Goal: Task Accomplishment & Management: Use online tool/utility

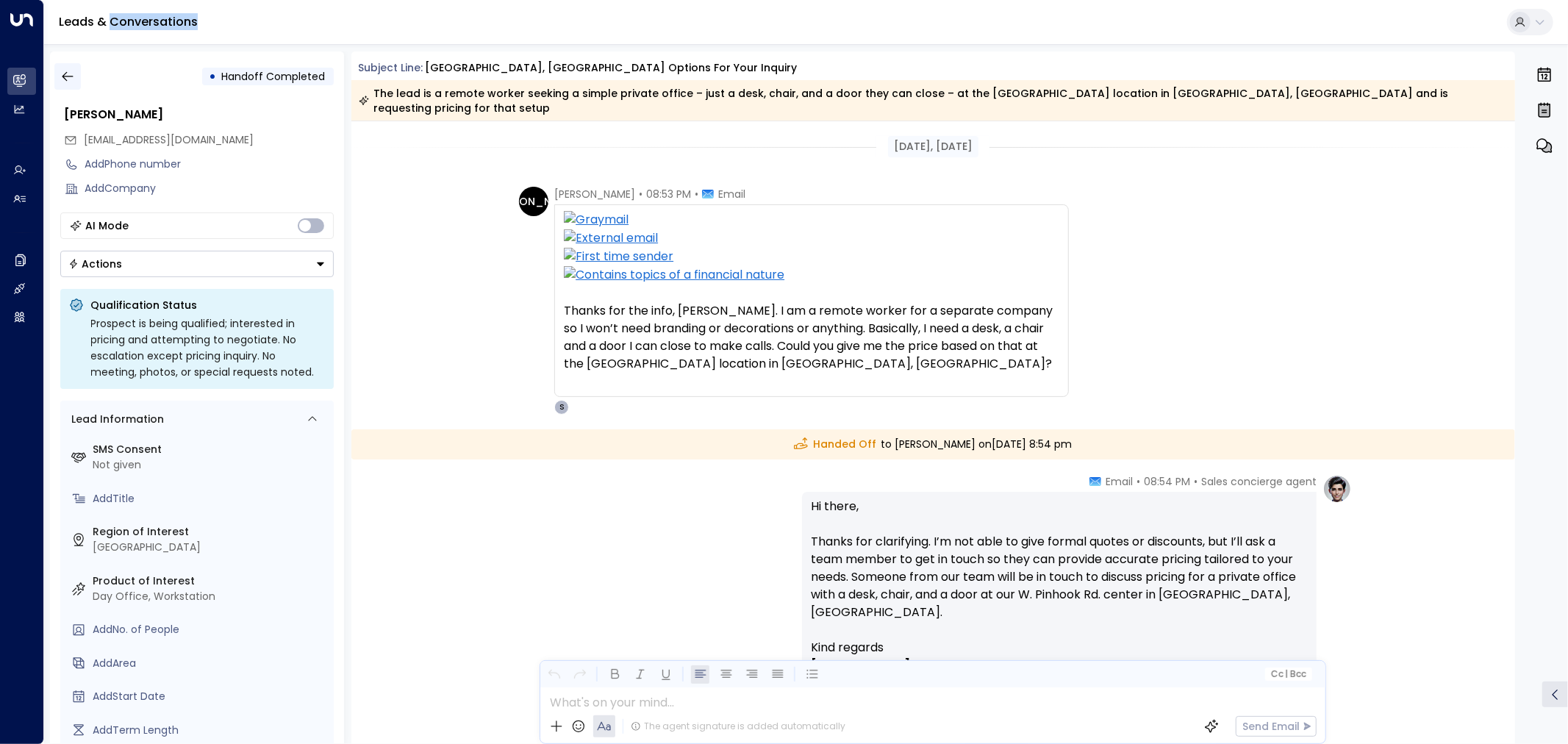
scroll to position [135, 0]
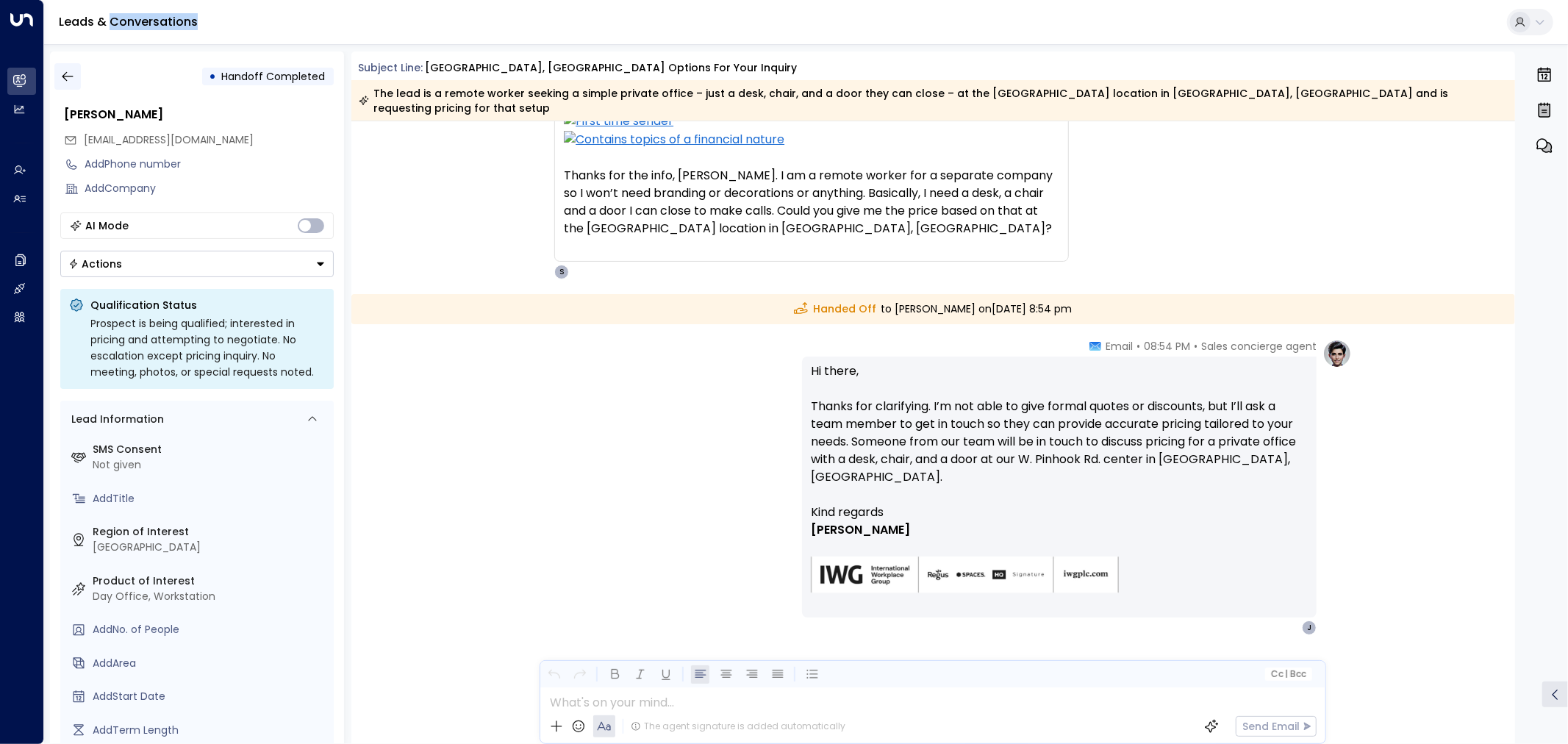
click at [62, 81] on icon "button" at bounding box center [68, 76] width 15 height 15
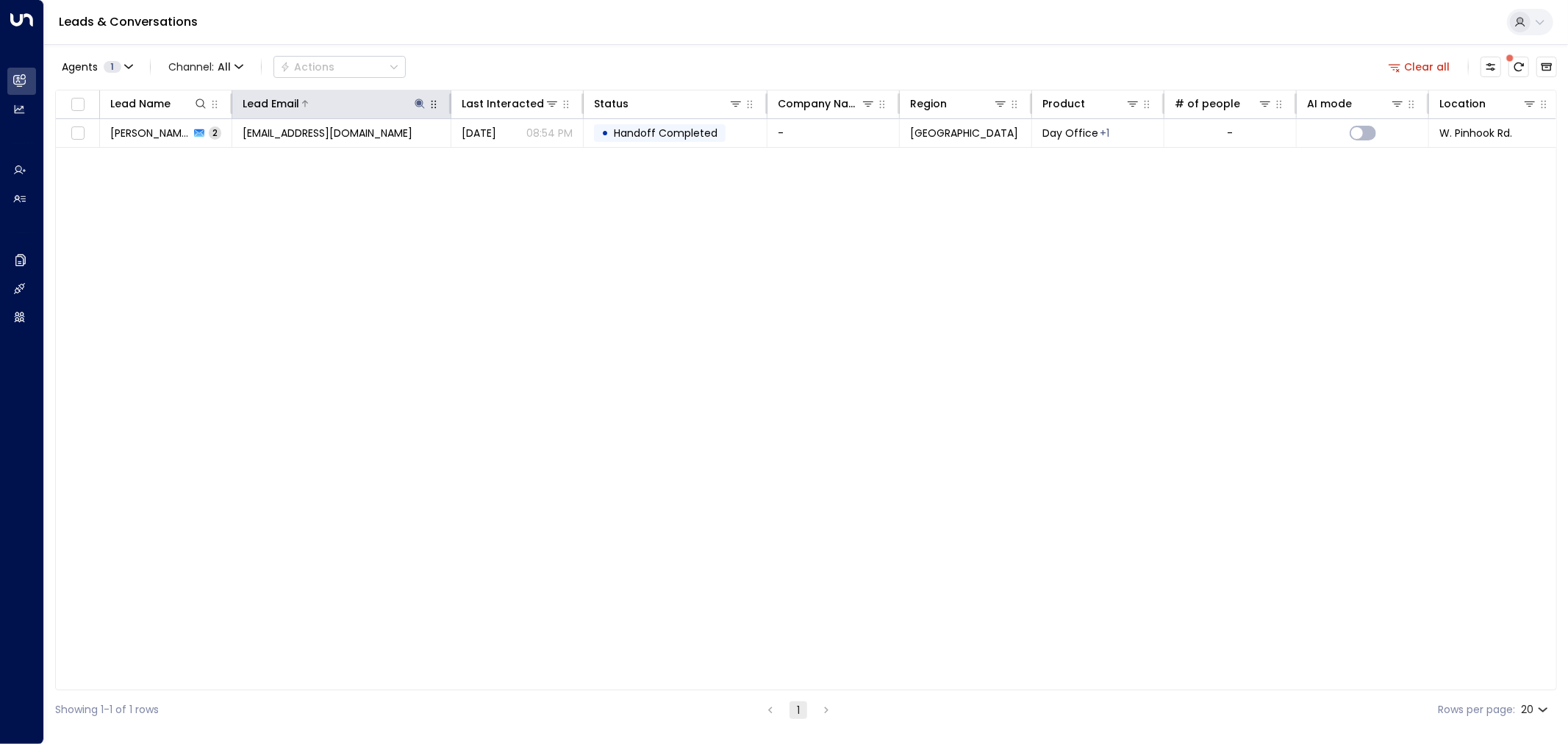
click at [416, 104] on icon at bounding box center [420, 103] width 9 height 9
click at [405, 160] on input "**********" at bounding box center [410, 156] width 184 height 27
type input "**********"
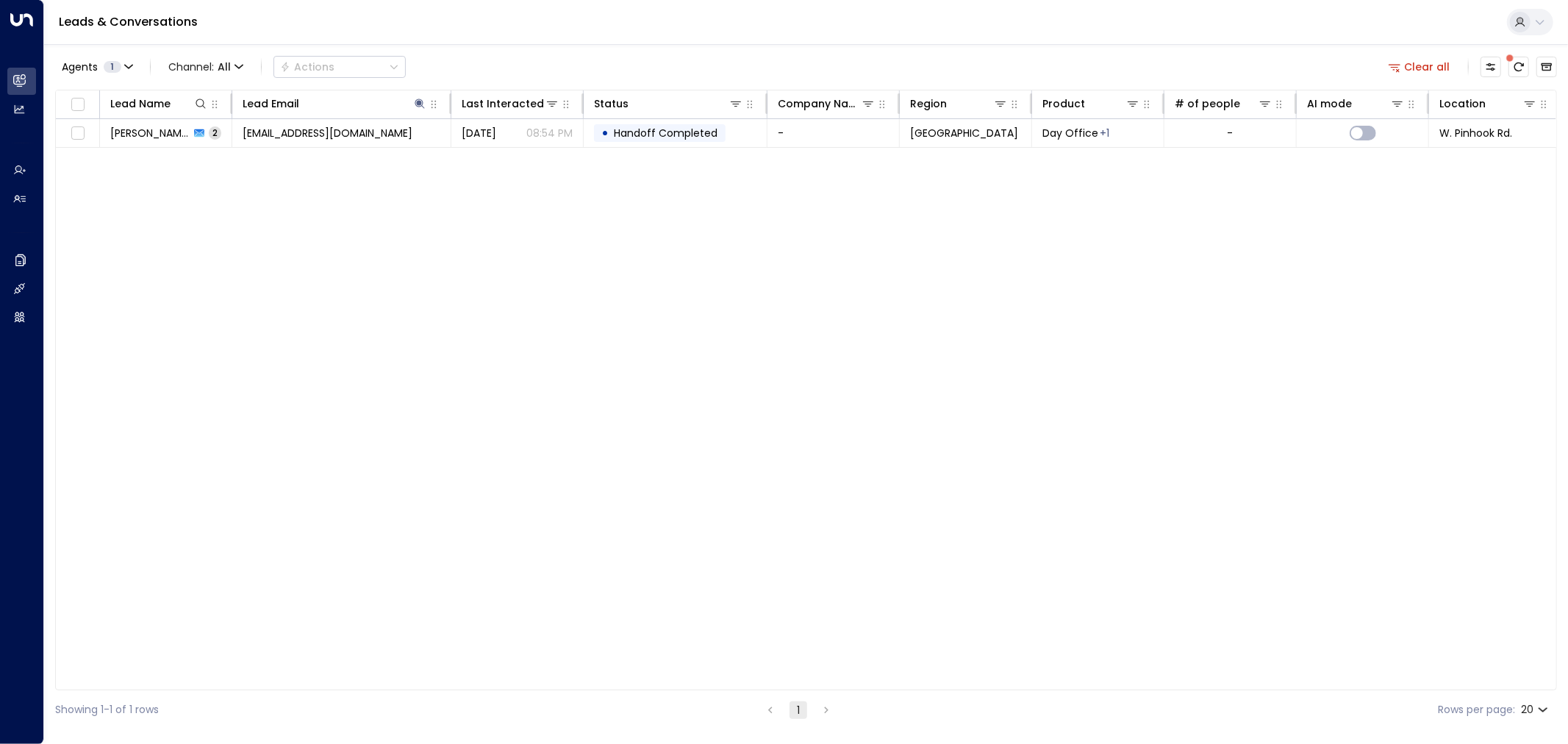
click at [430, 277] on div "Lead Name Lead Email Last Interacted Status Company Name Region Product # of pe…" at bounding box center [806, 390] width 1502 height 601
click at [802, 130] on td "-" at bounding box center [834, 133] width 133 height 28
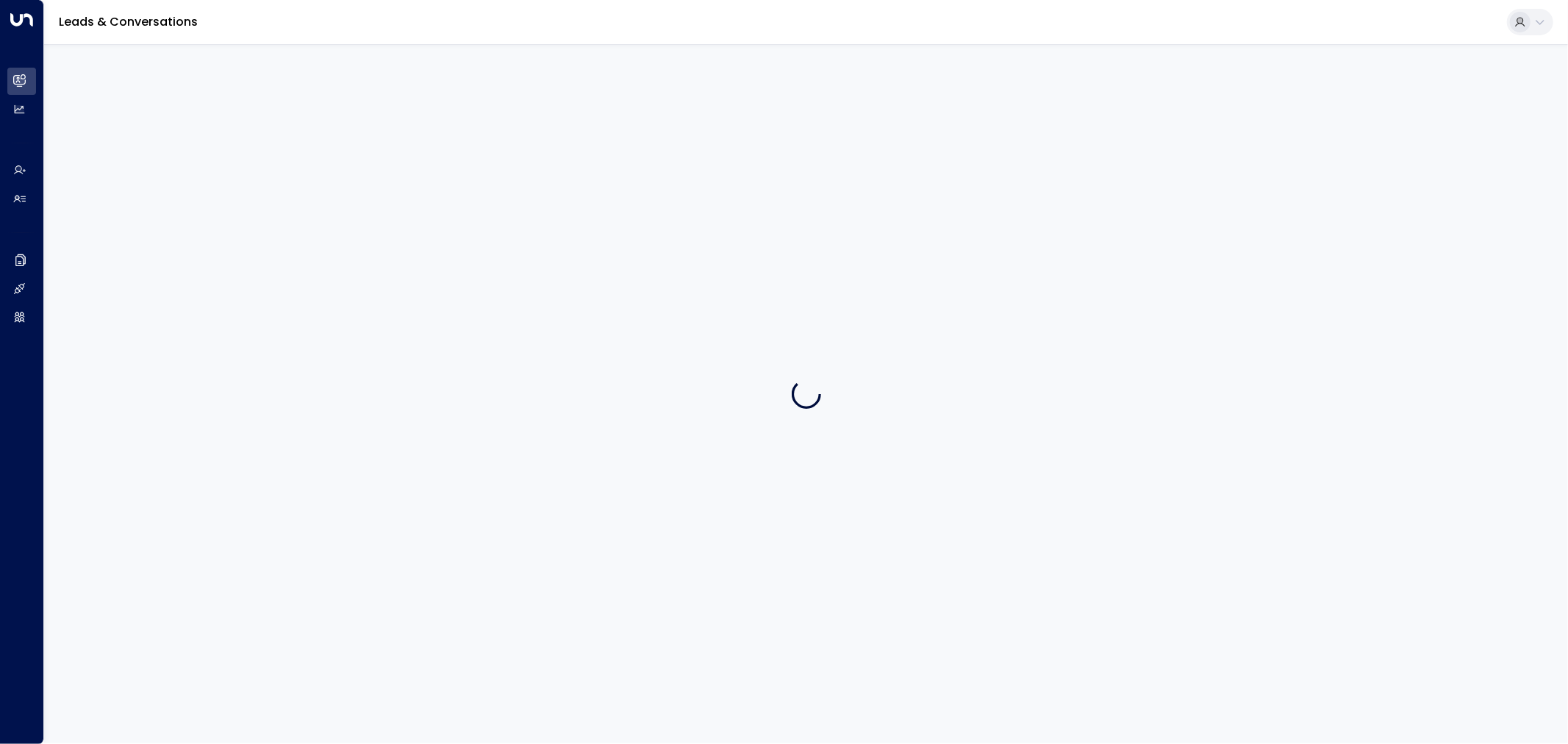
click at [802, 130] on div at bounding box center [806, 393] width 1524 height 699
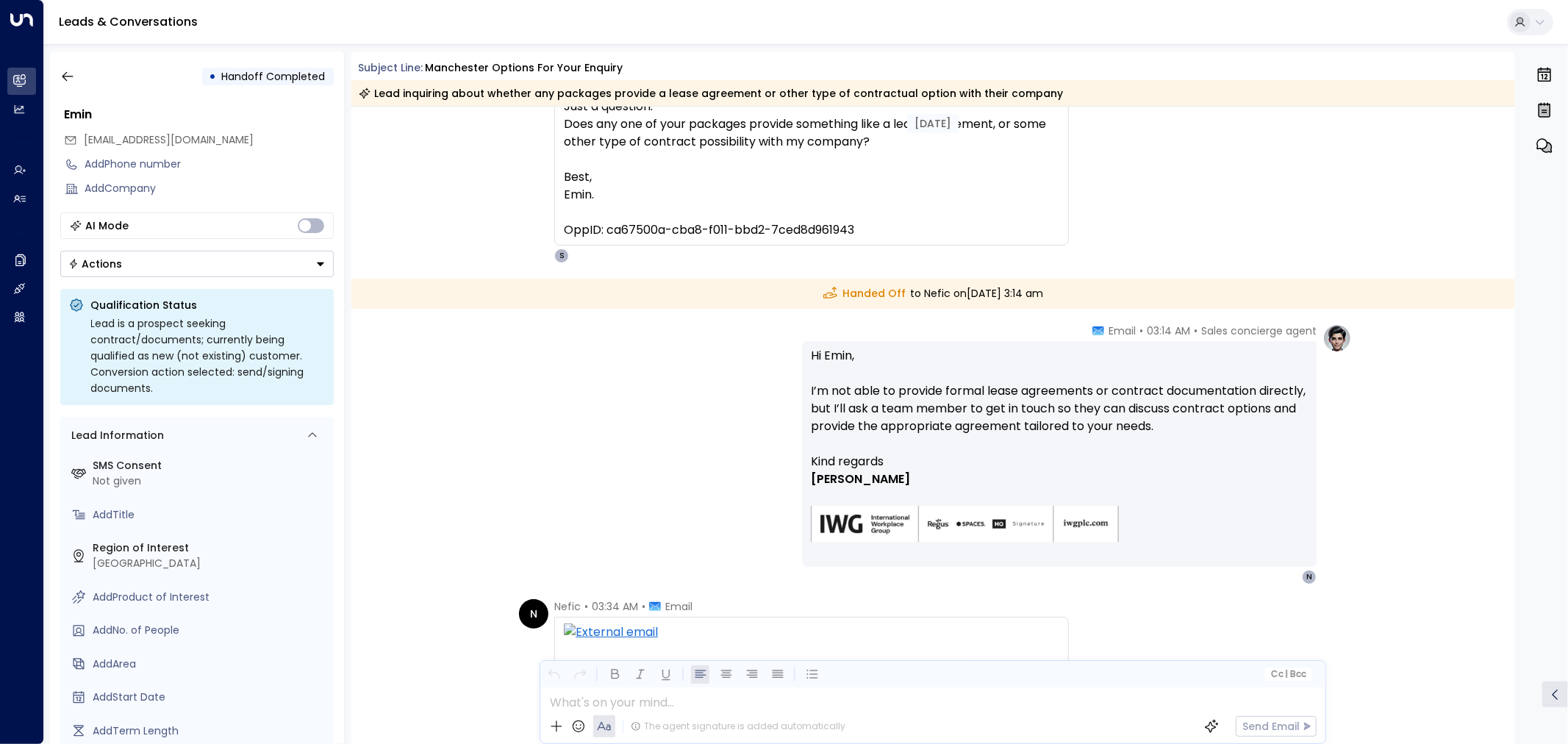
scroll to position [433, 0]
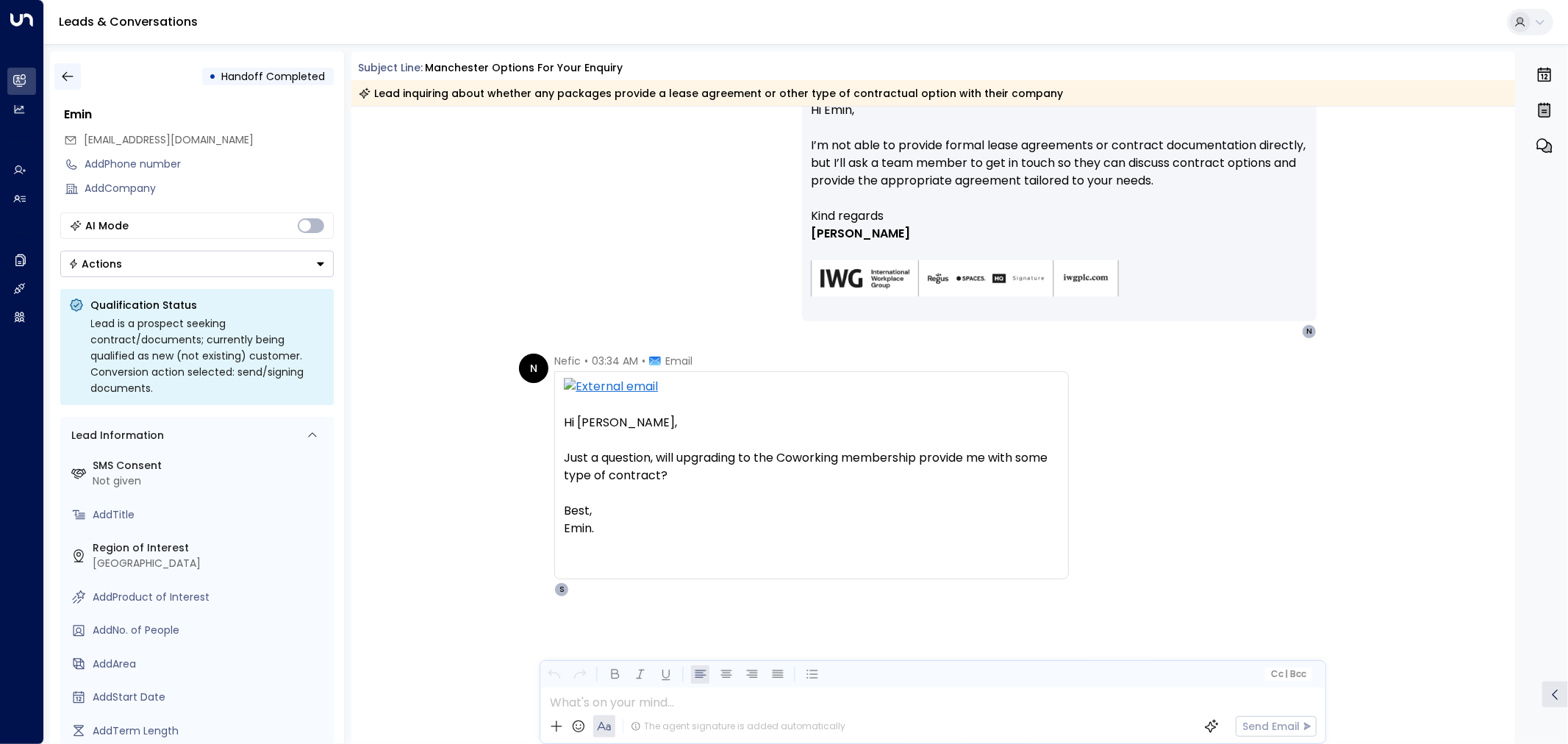
click at [59, 74] on button "button" at bounding box center [68, 76] width 27 height 27
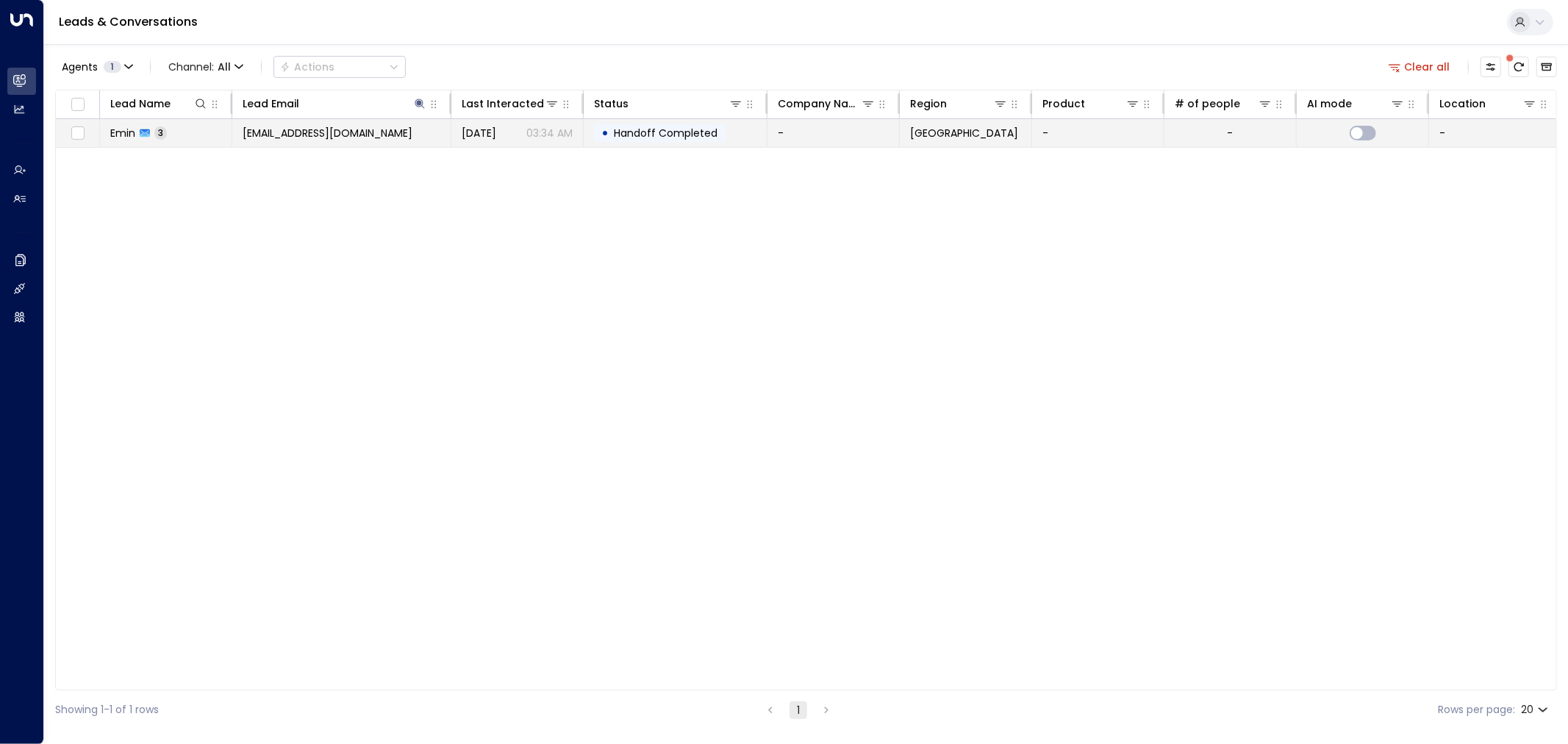
click at [385, 134] on td "[EMAIL_ADDRESS][DOMAIN_NAME]" at bounding box center [342, 133] width 219 height 28
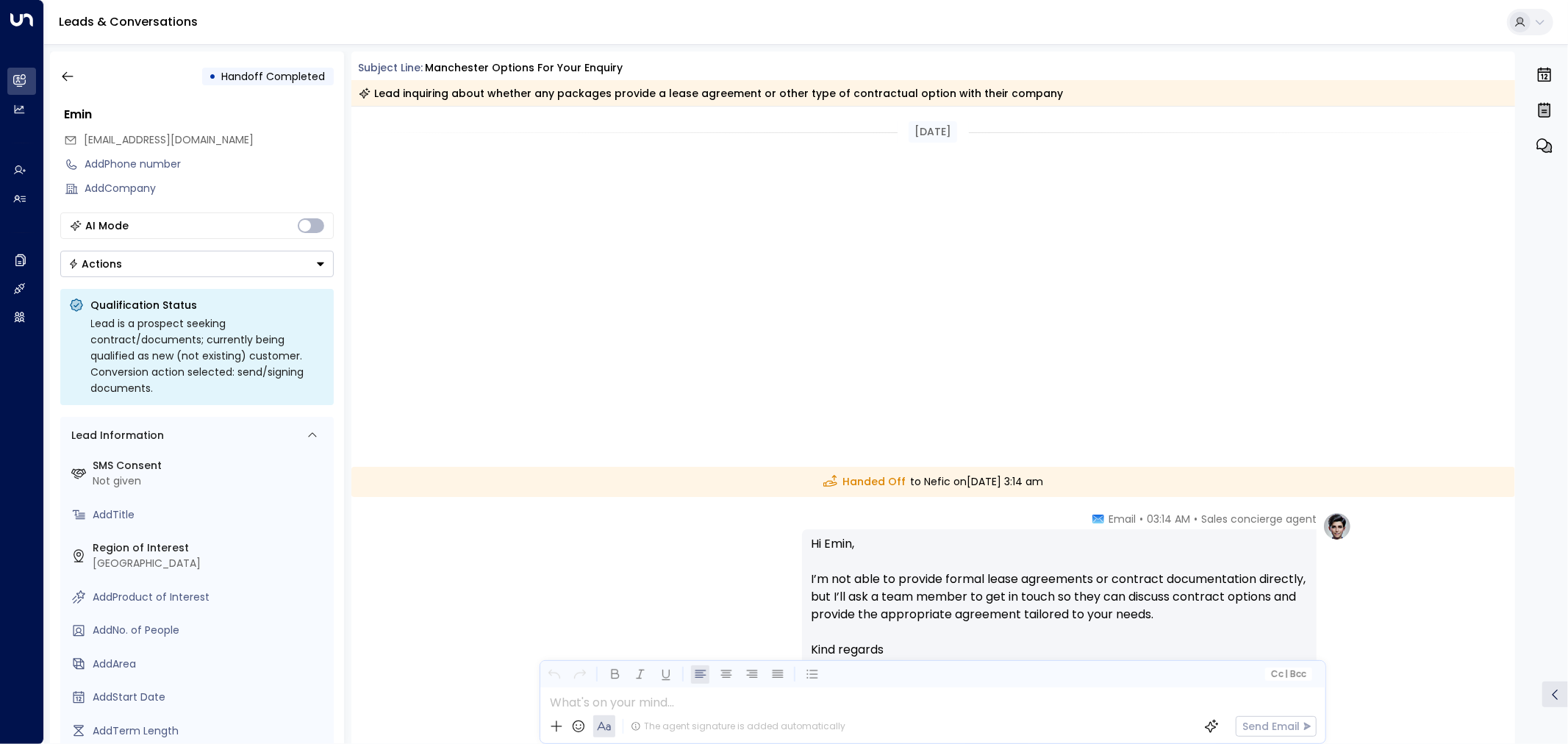
scroll to position [434, 0]
